Goal: Feedback & Contribution: Submit feedback/report problem

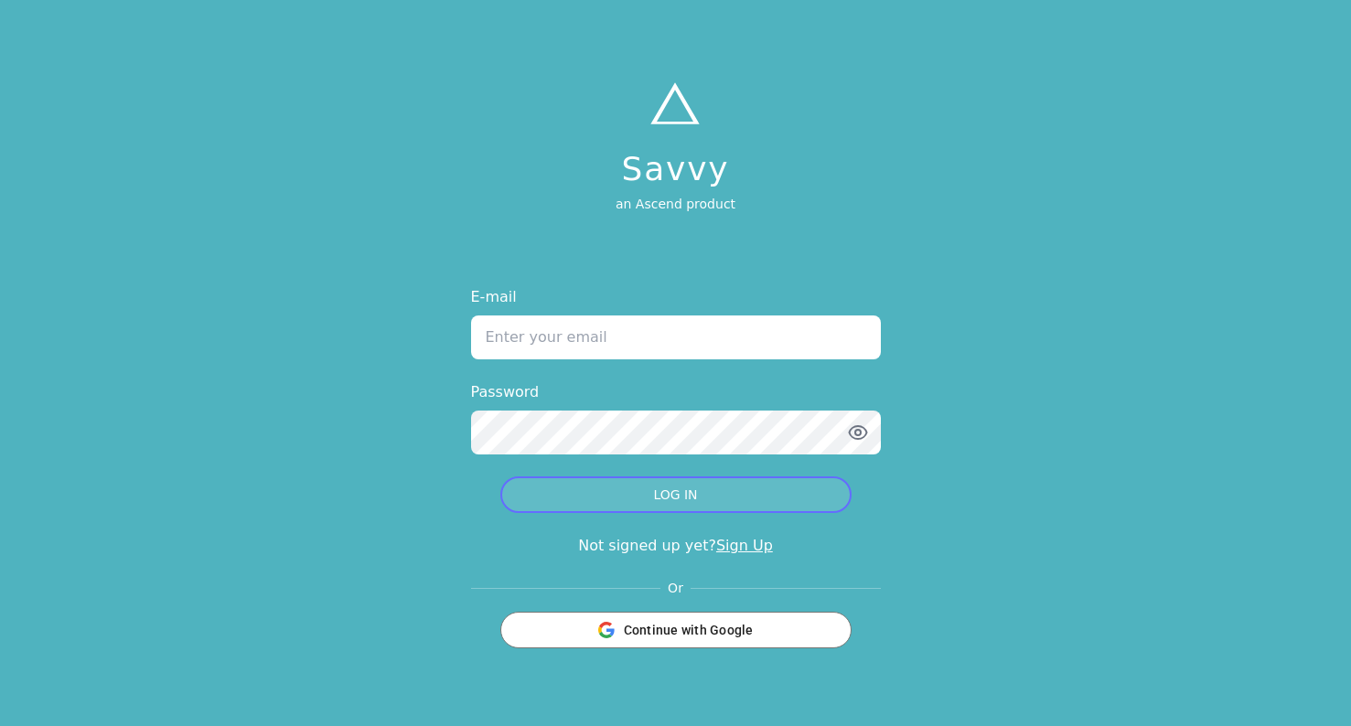
type input "[PERSON_NAME][EMAIL_ADDRESS][PERSON_NAME][DOMAIN_NAME]"
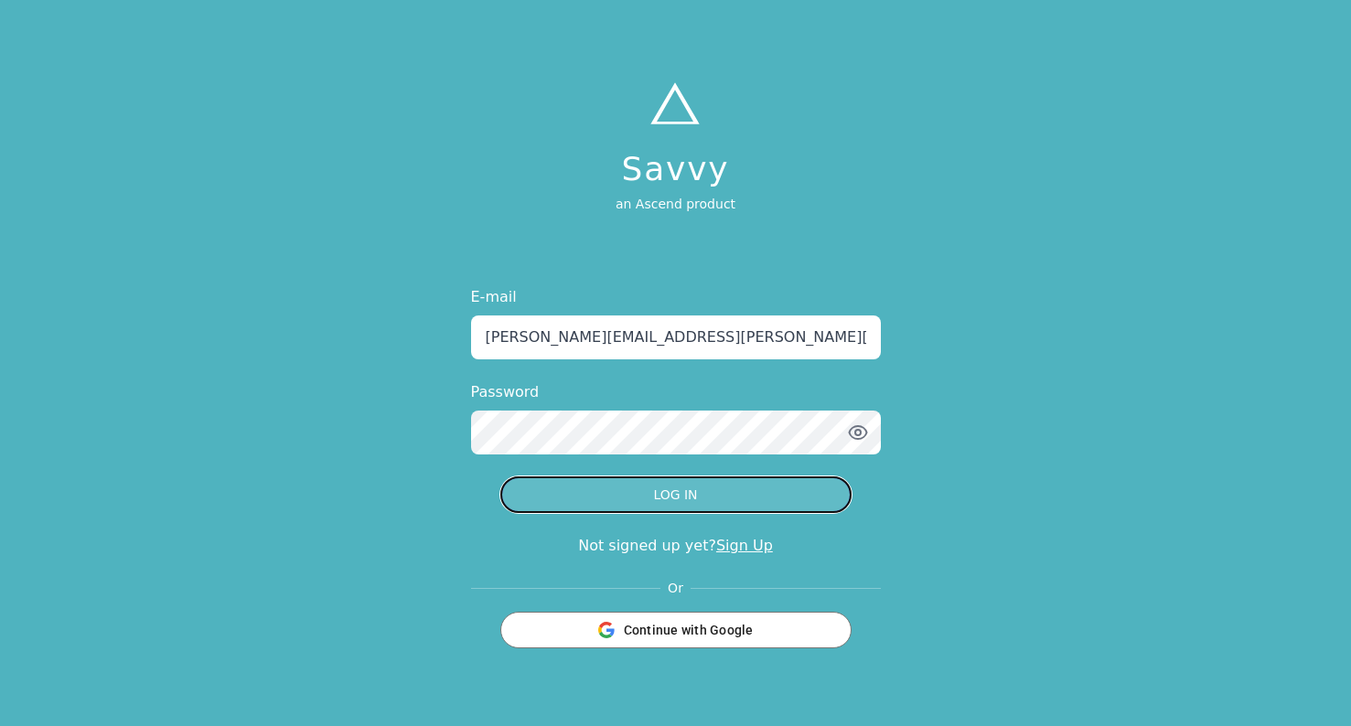
click at [757, 499] on button "LOG IN" at bounding box center [675, 495] width 351 height 37
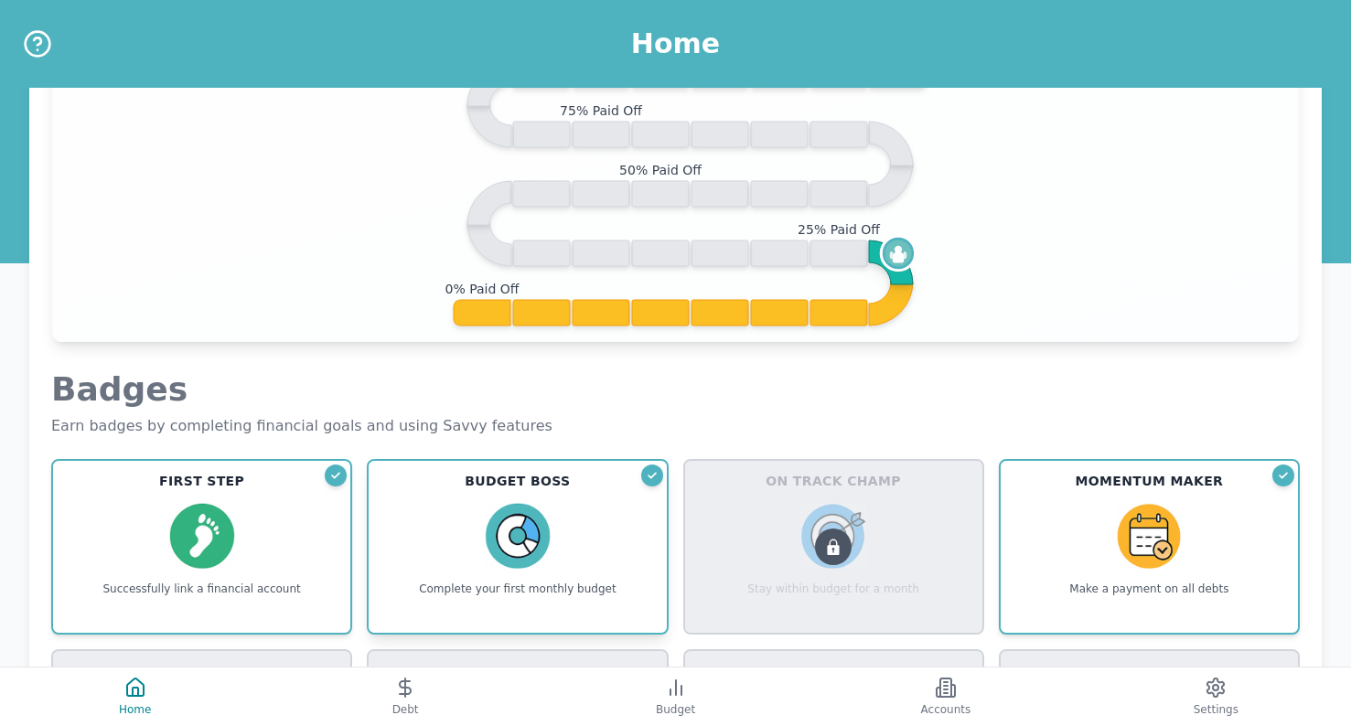
scroll to position [457, 0]
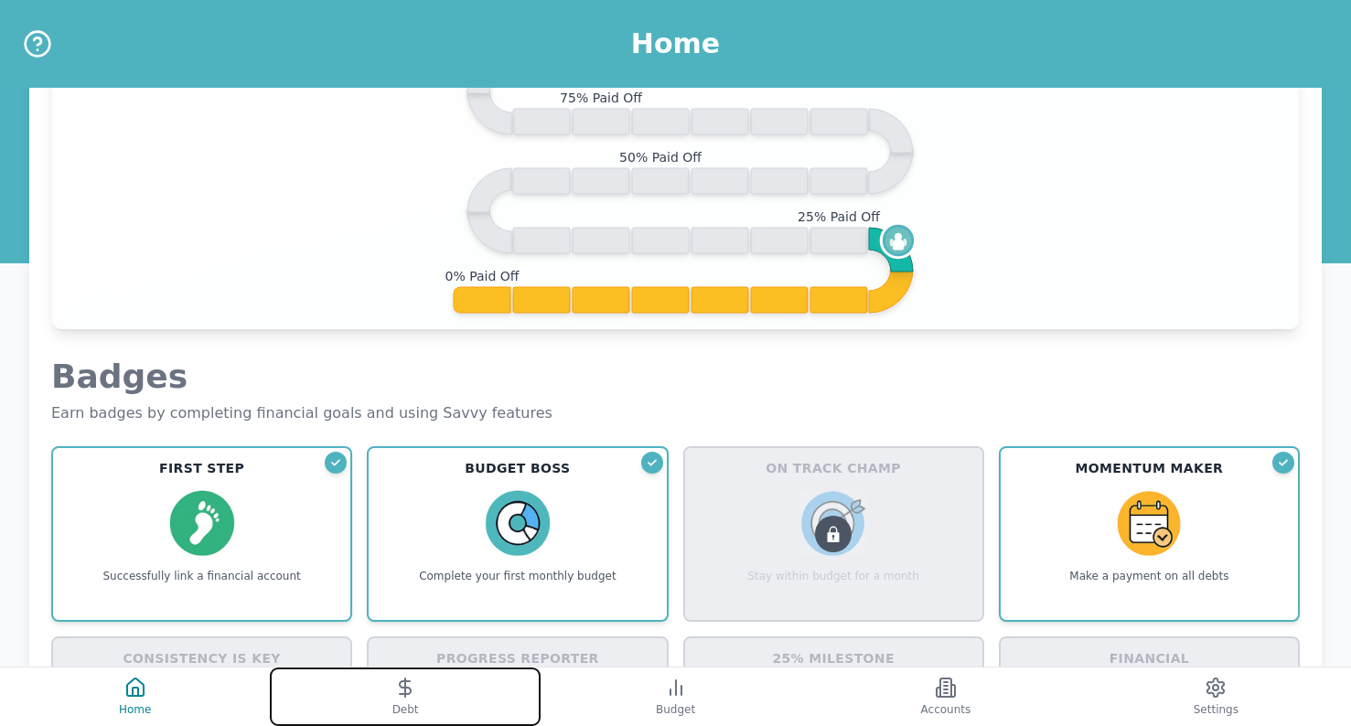
click at [479, 688] on button "Debt" at bounding box center [405, 697] width 270 height 59
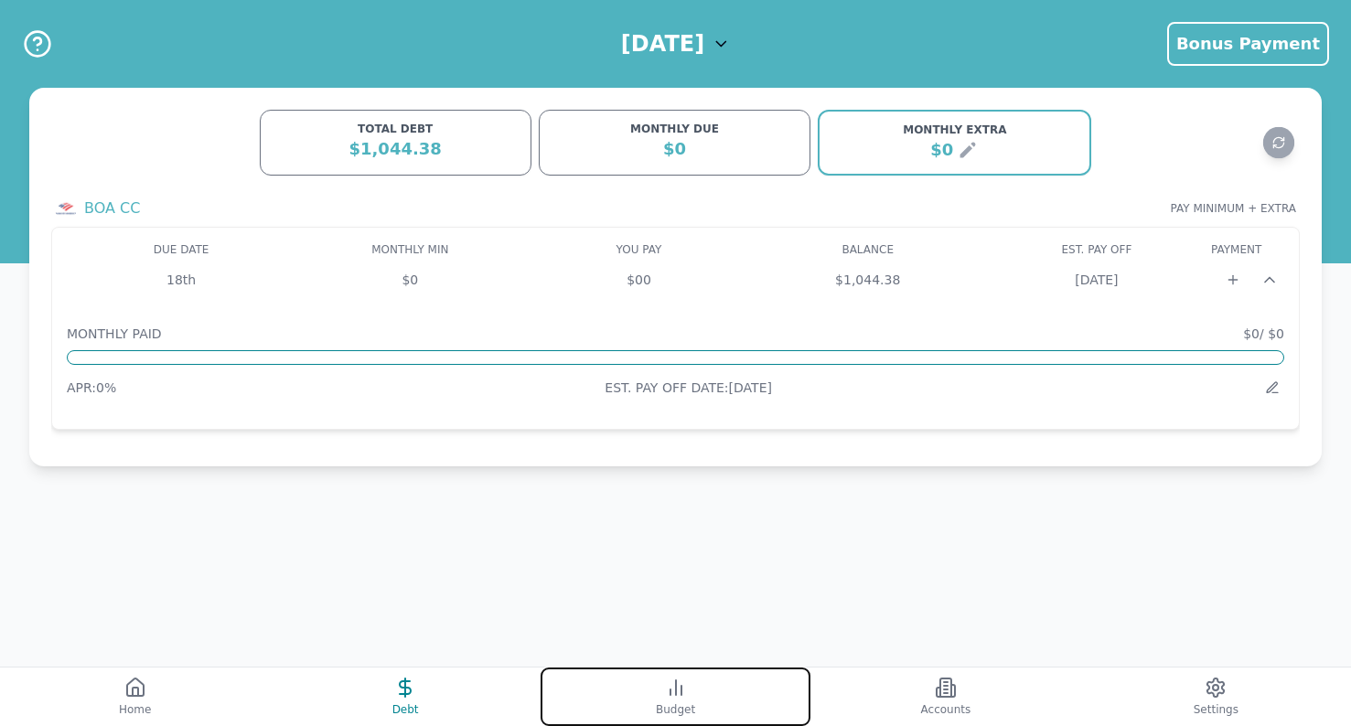
click at [676, 692] on icon at bounding box center [676, 688] width 22 height 22
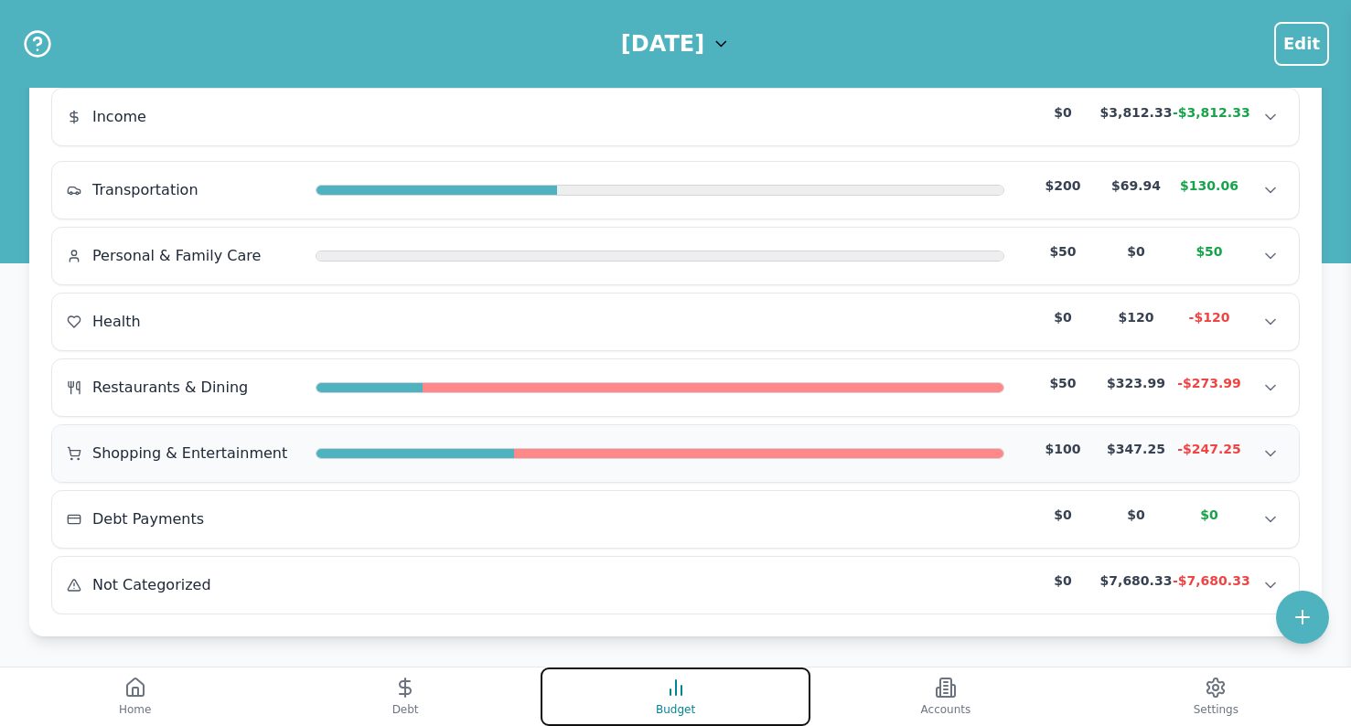
scroll to position [155, 0]
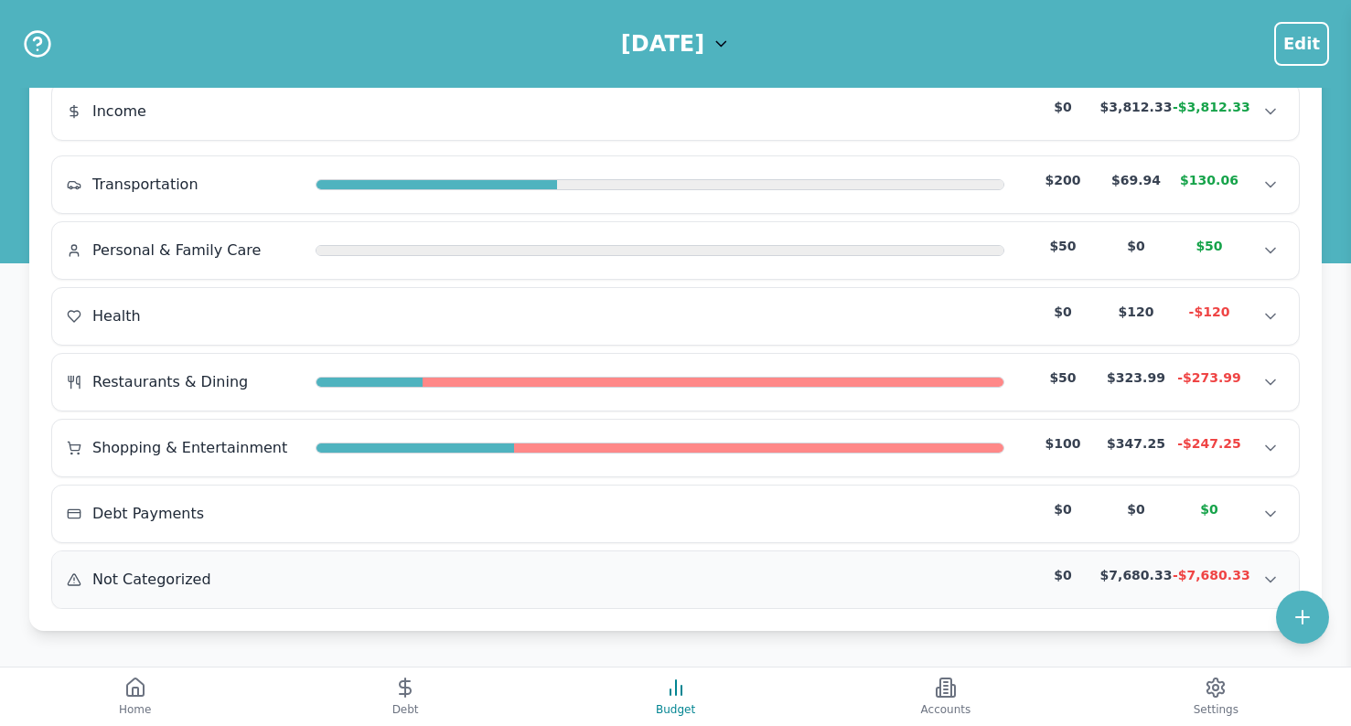
click at [295, 585] on div "Not Categorized" at bounding box center [184, 580] width 234 height 22
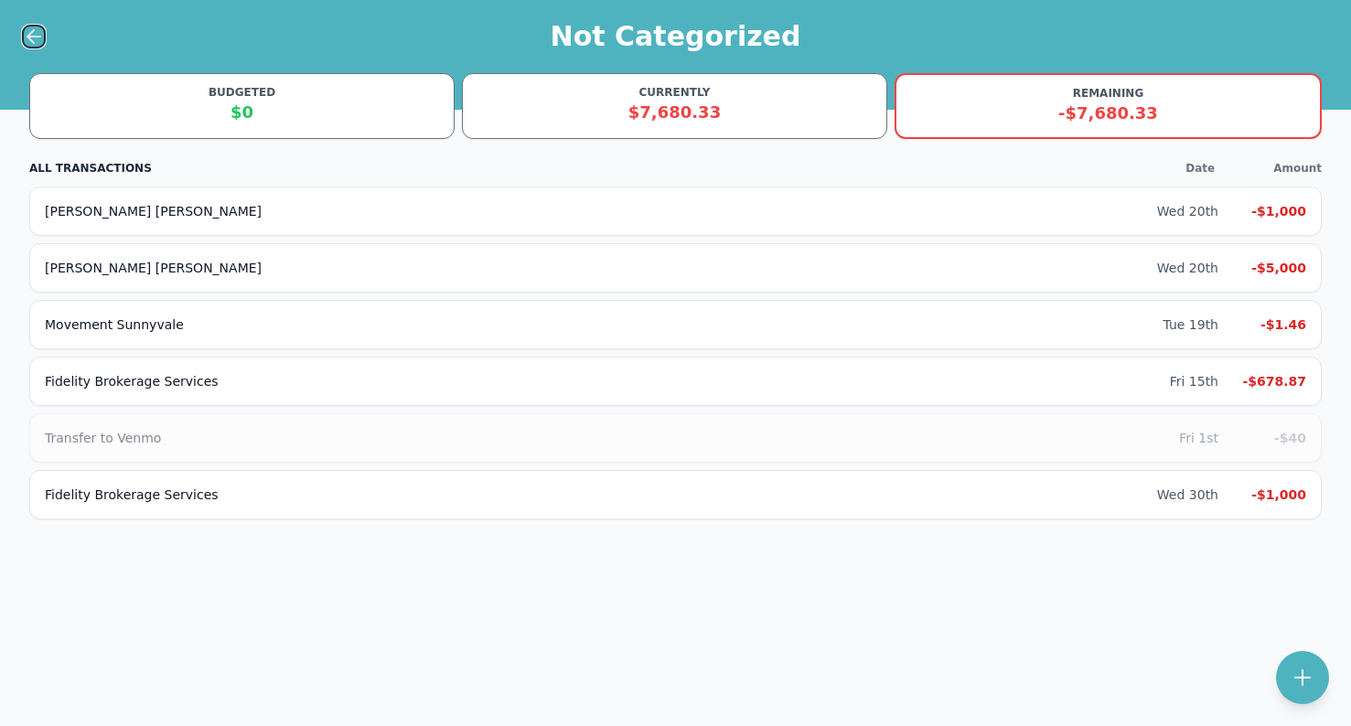
click at [31, 35] on icon at bounding box center [34, 37] width 22 height 22
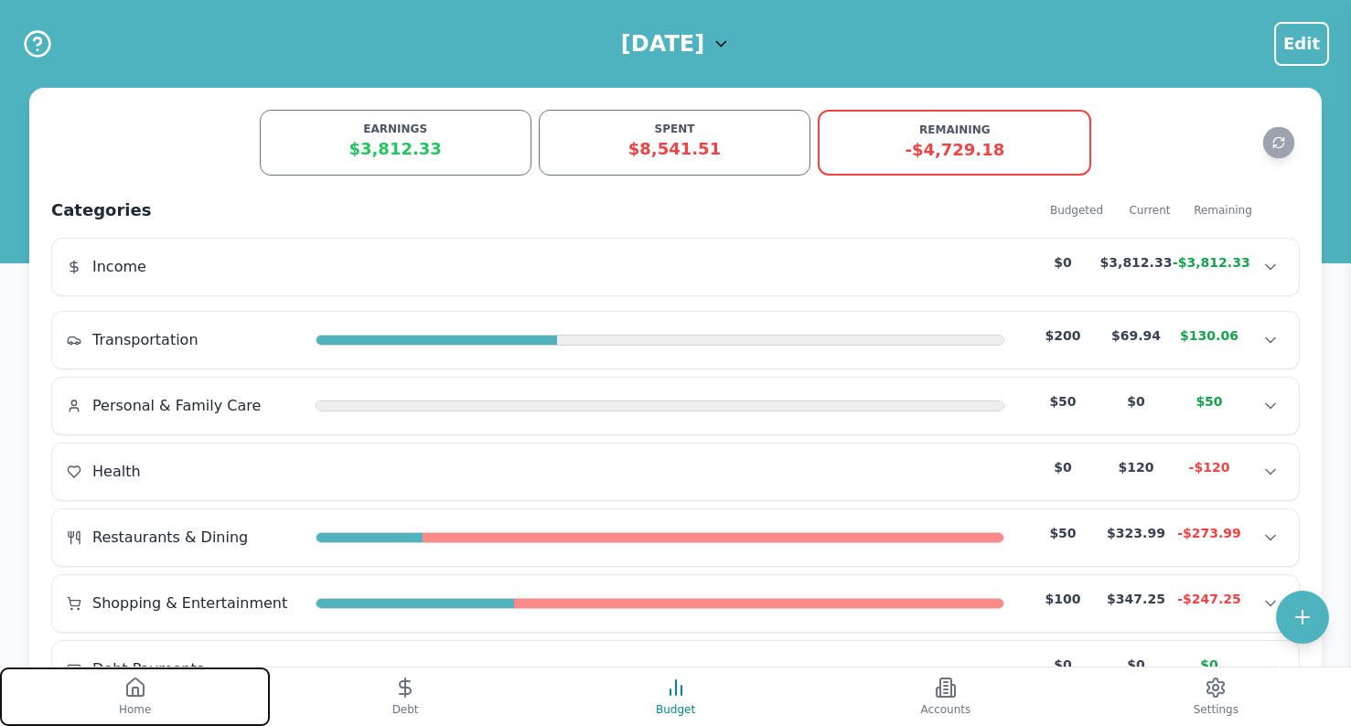
click at [170, 700] on button "Home" at bounding box center [135, 697] width 270 height 59
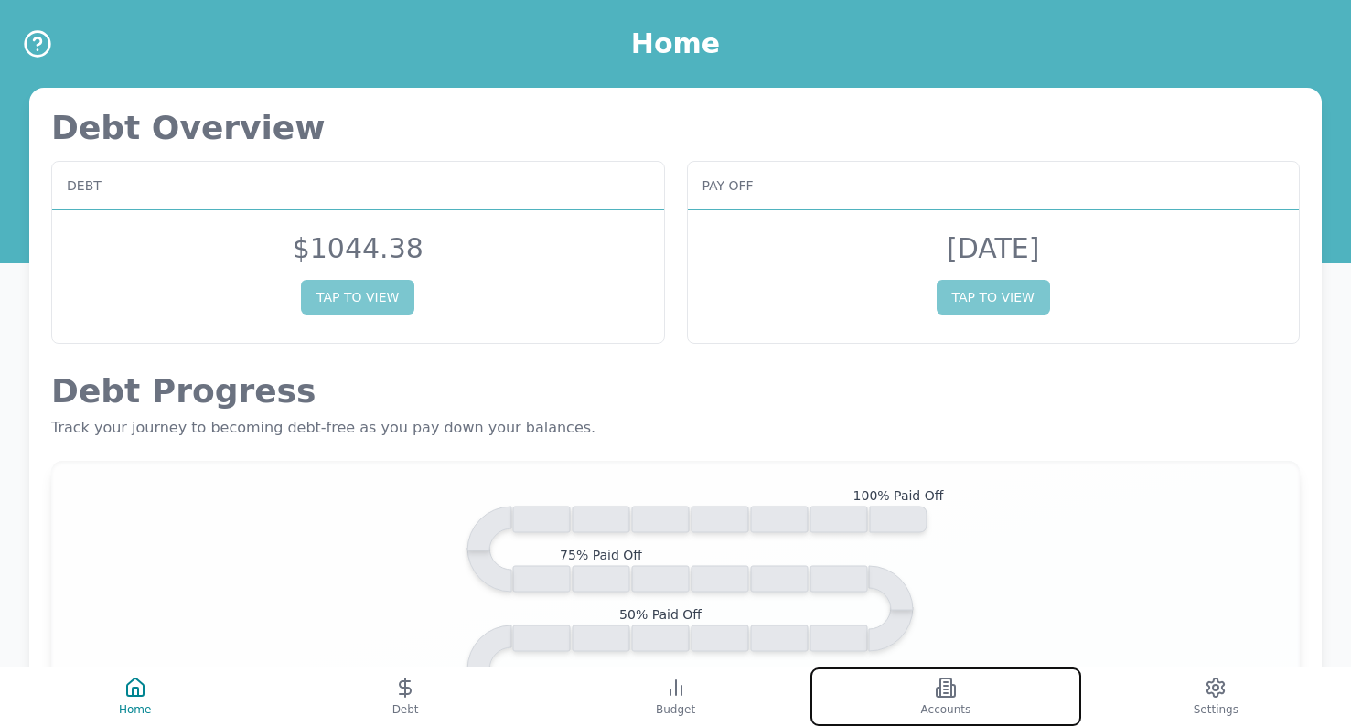
click at [909, 687] on button "Accounts" at bounding box center [945, 697] width 270 height 59
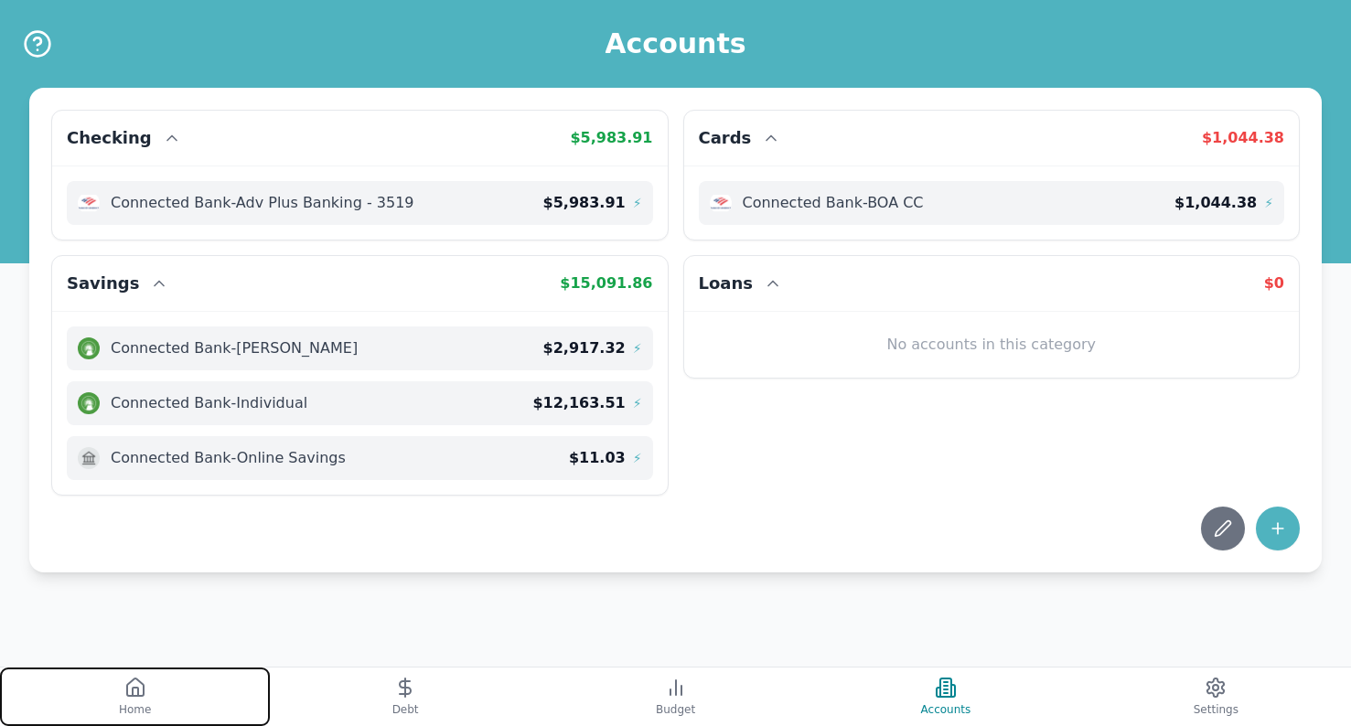
click at [181, 681] on button "Home" at bounding box center [135, 697] width 270 height 59
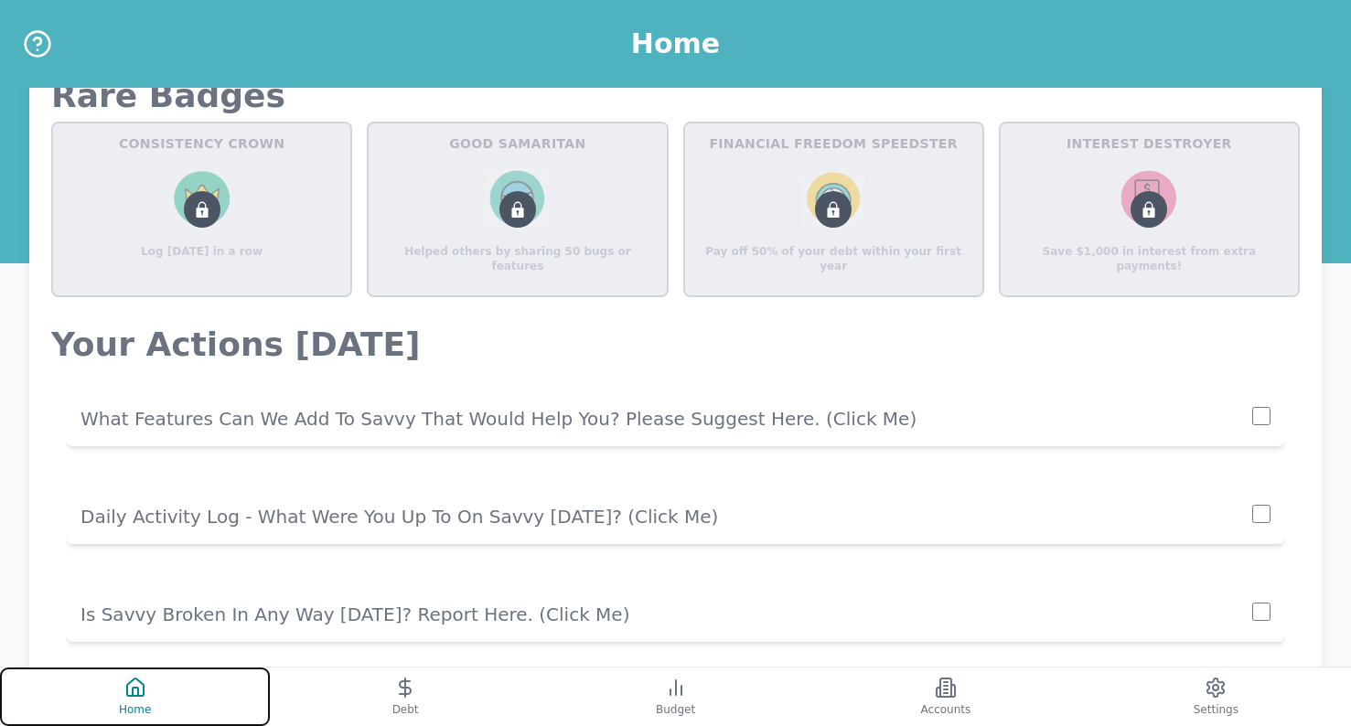
scroll to position [1208, 0]
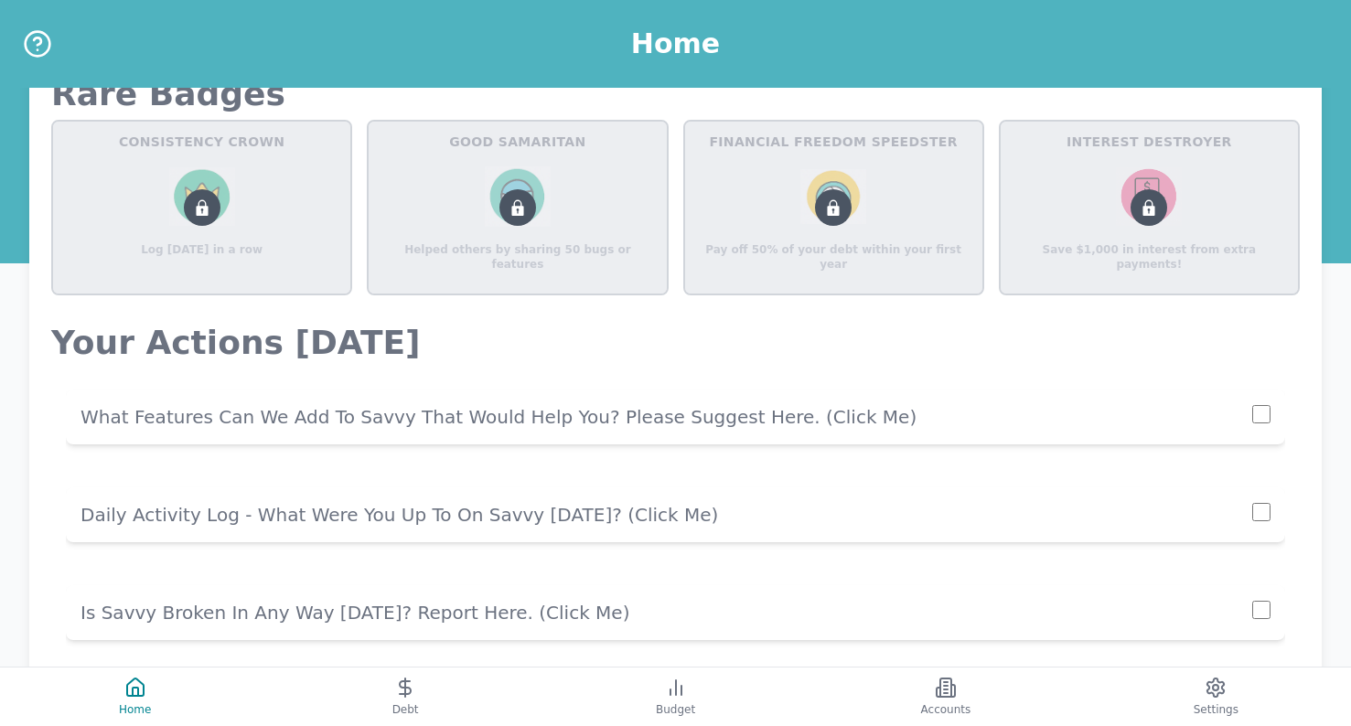
click at [293, 511] on p "Daily Activity Log - What Were You Up To On Savvy [DATE]? (click me)" at bounding box center [666, 515] width 1172 height 26
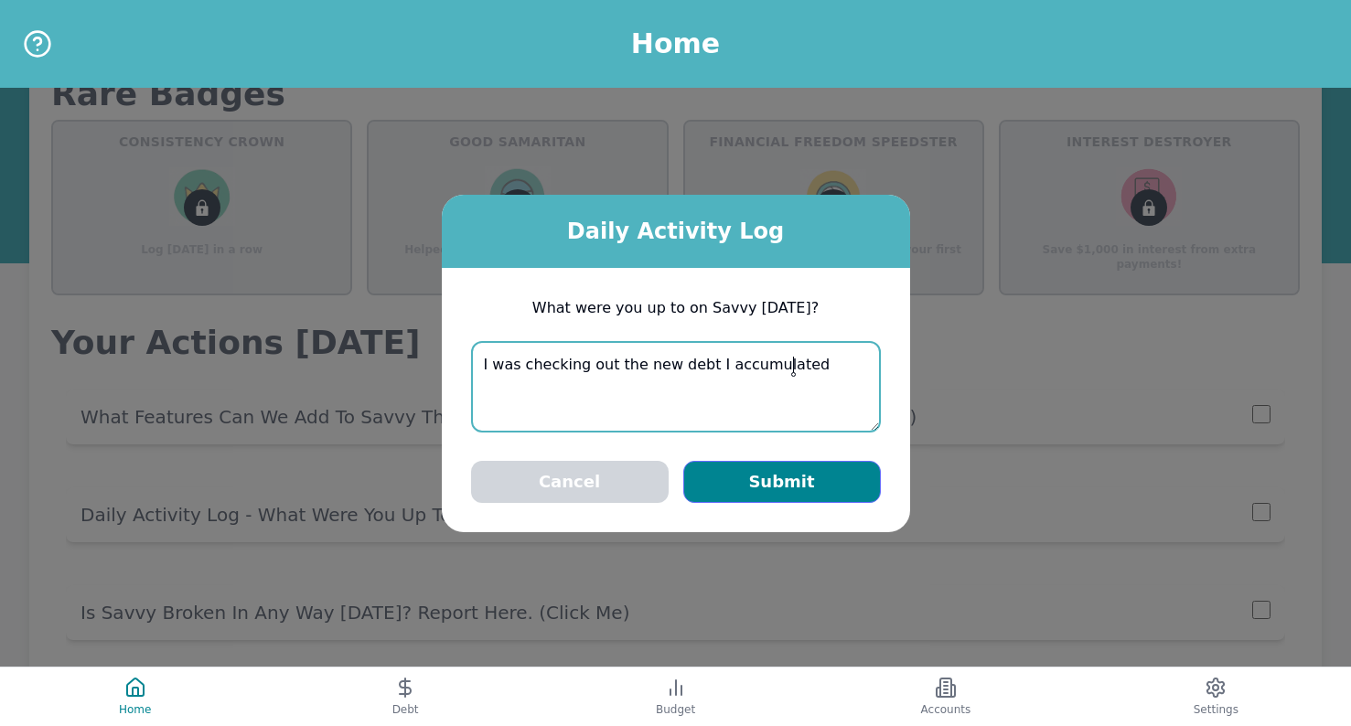
type textarea "I was checking out the new debt I accumulated"
click at [749, 471] on button "Submit" at bounding box center [782, 482] width 198 height 42
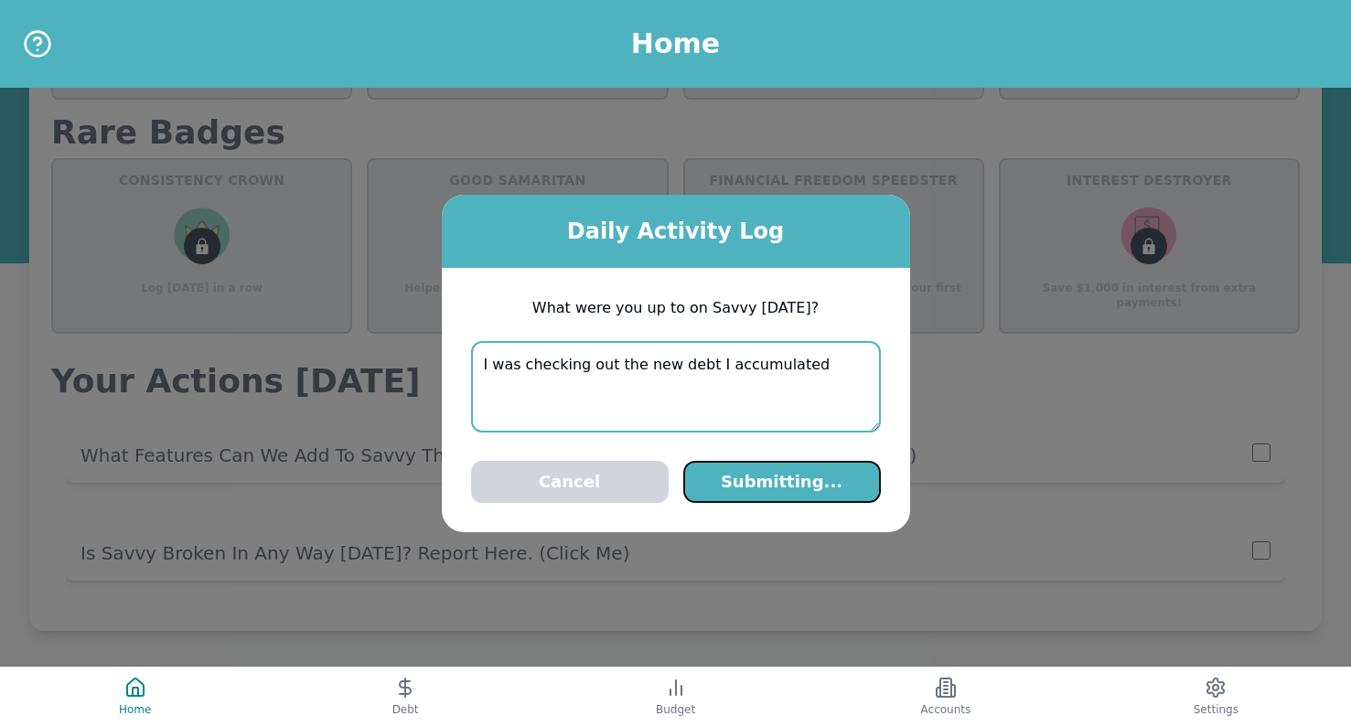
scroll to position [1170, 0]
